Goal: Information Seeking & Learning: Learn about a topic

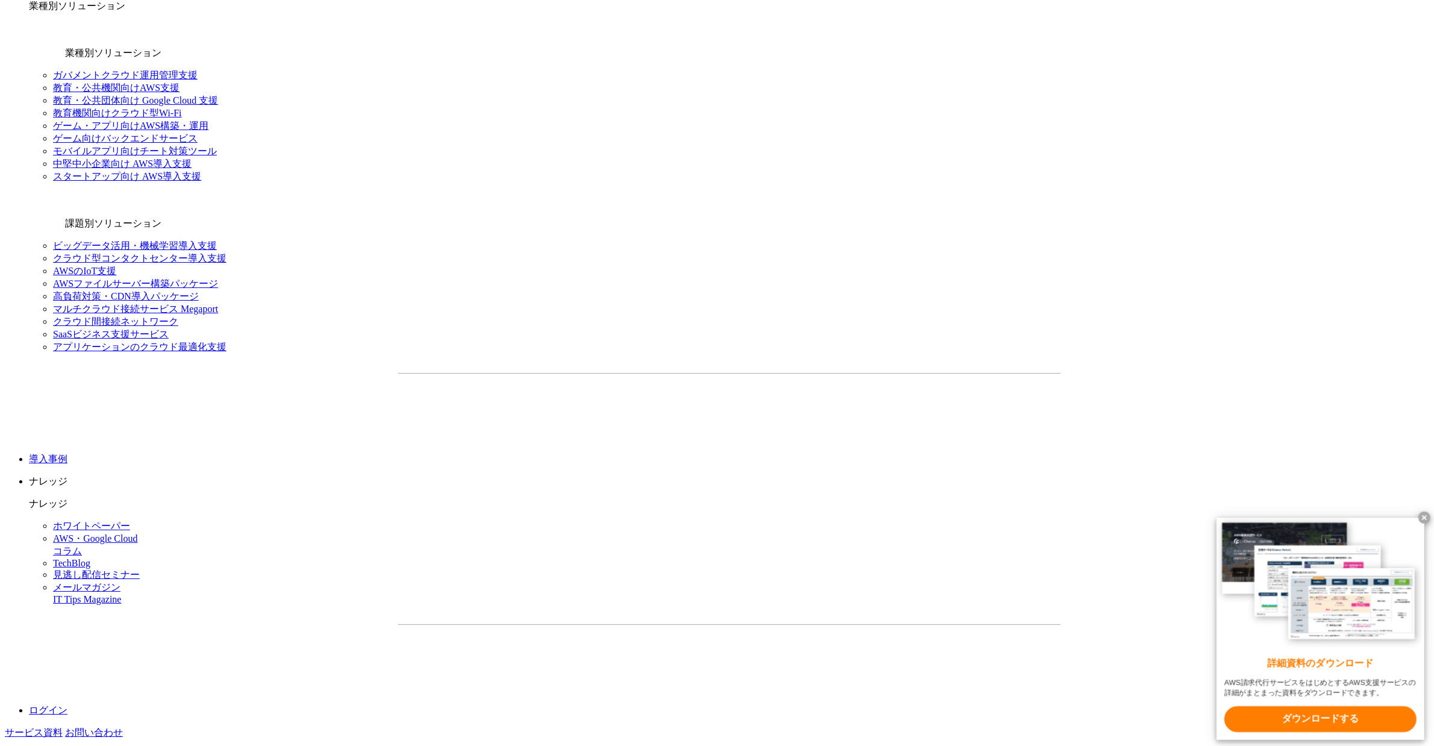
scroll to position [1455, 0]
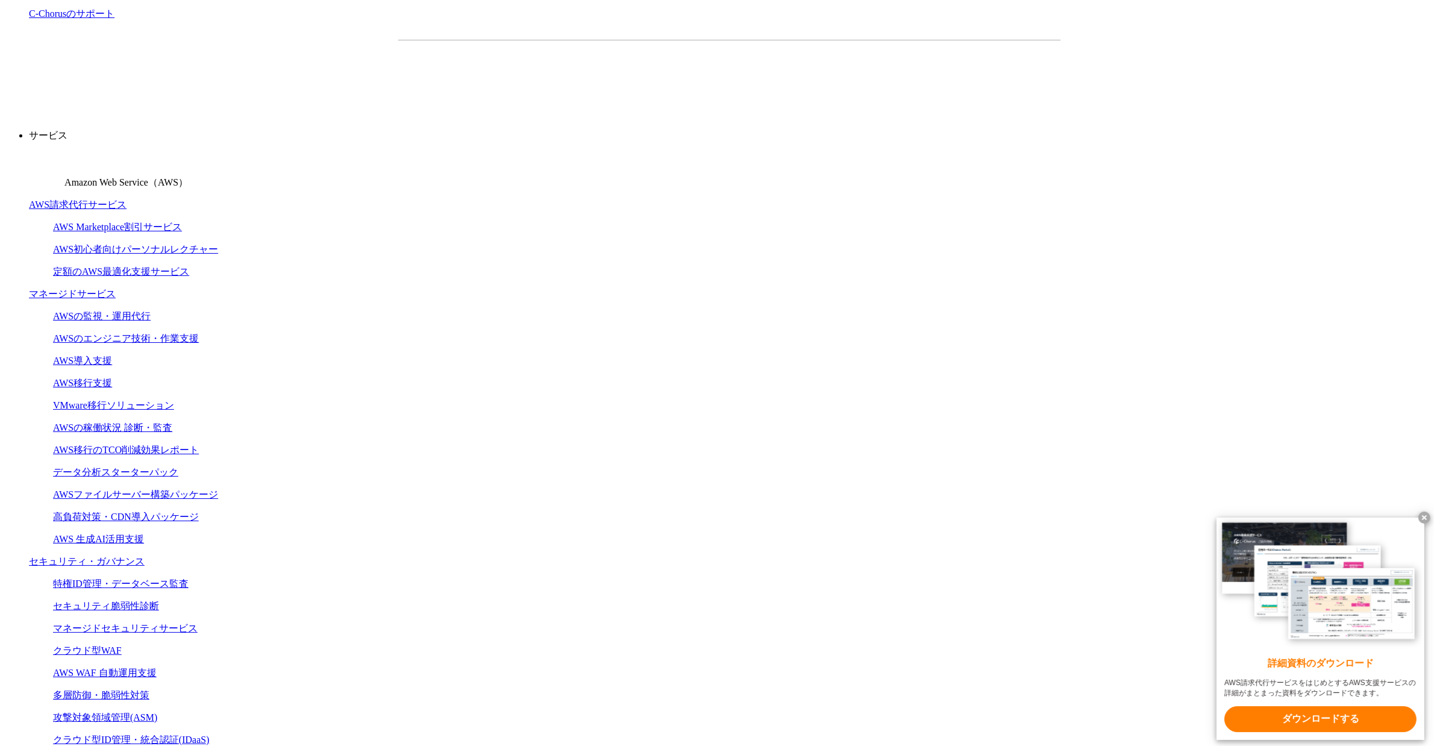
scroll to position [151, 0]
